Goal: Task Accomplishment & Management: Manage account settings

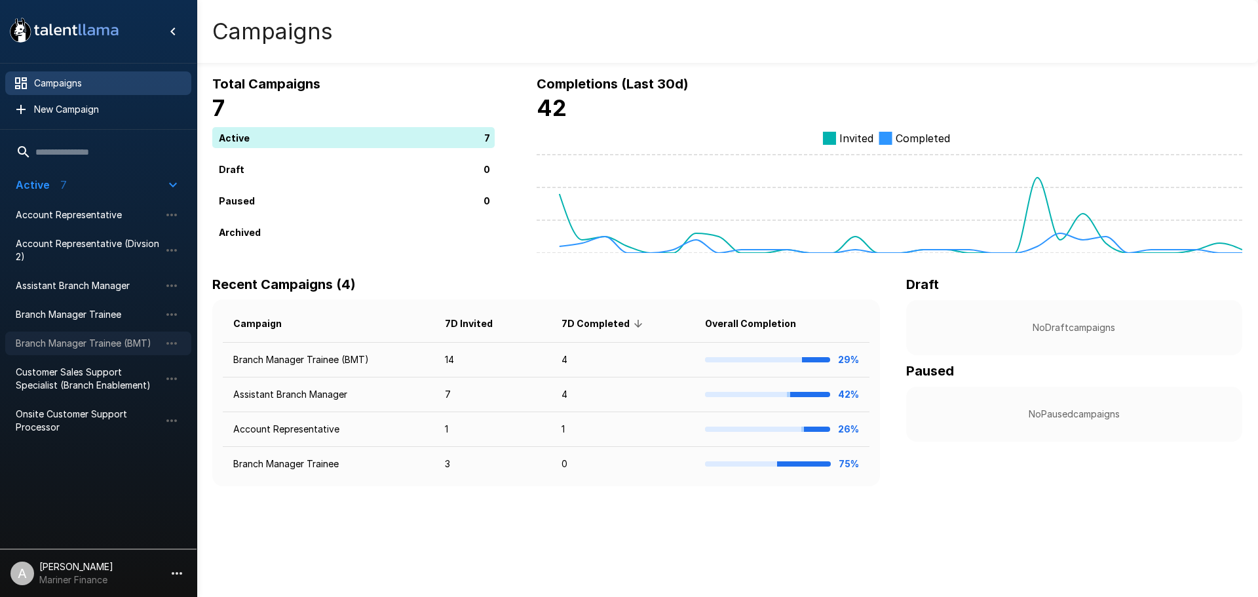
click at [107, 347] on span "Branch Manager Trainee (BMT)" at bounding box center [88, 343] width 144 height 13
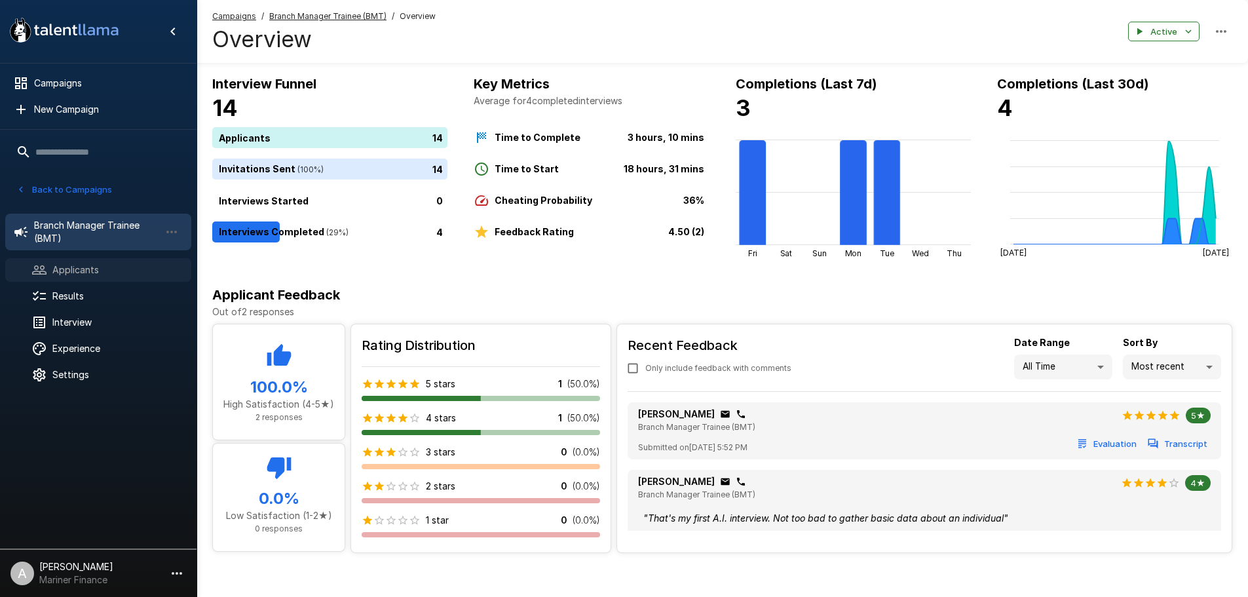
click at [78, 265] on span "Applicants" at bounding box center [116, 269] width 128 height 13
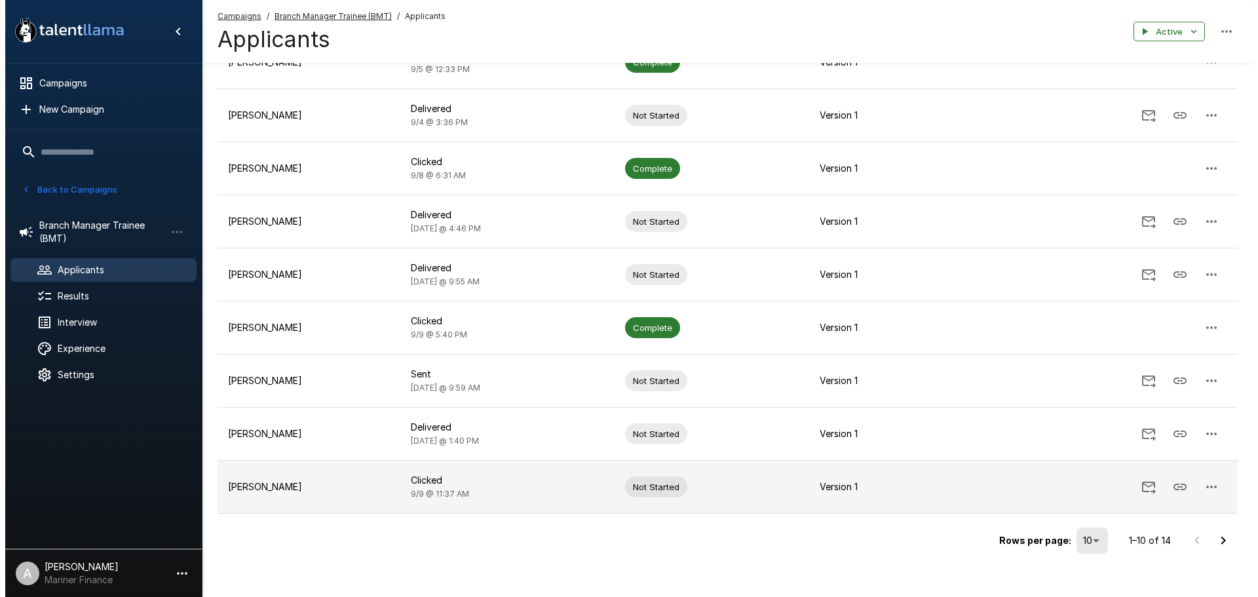
scroll to position [237, 0]
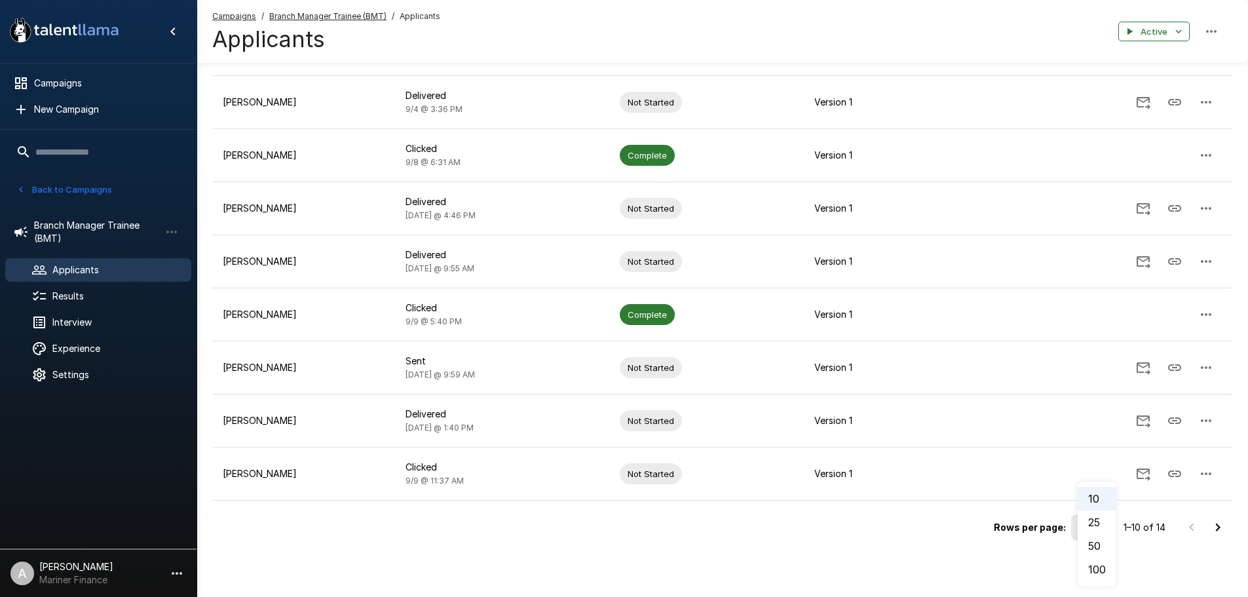
click at [1103, 360] on body ".st0{fill:#FFFFFF;} .st1{fill:#76a4ed;} Campaigns New Campaign Active 7 Account…" at bounding box center [629, 61] width 1258 height 597
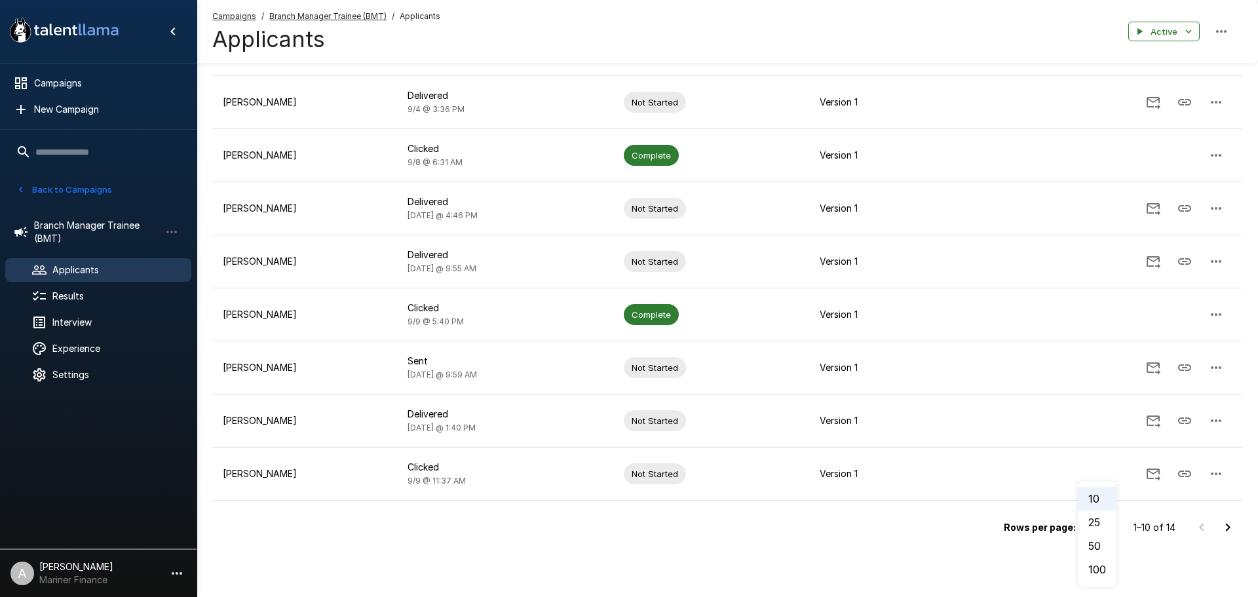
click at [1105, 549] on li "50" at bounding box center [1097, 546] width 39 height 24
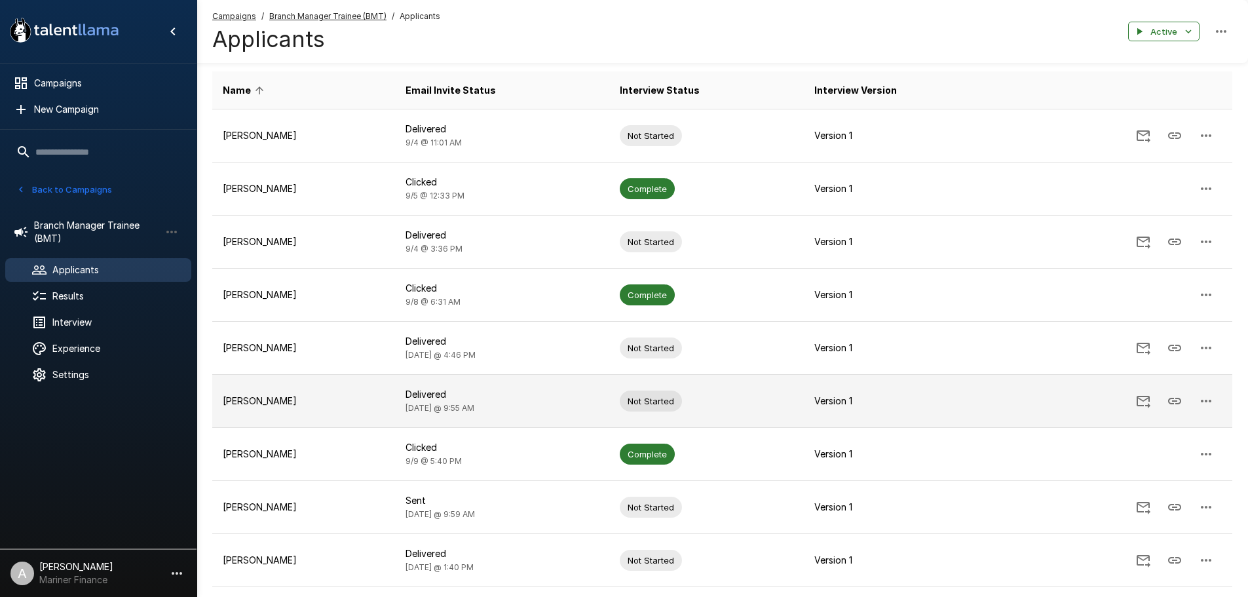
scroll to position [0, 0]
